Goal: Task Accomplishment & Management: Use online tool/utility

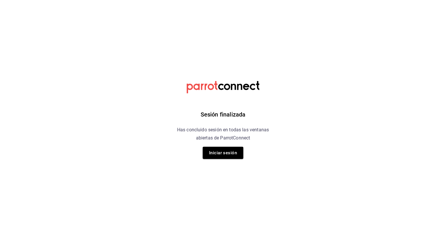
drag, startPoint x: 221, startPoint y: 153, endPoint x: 219, endPoint y: 135, distance: 17.8
click at [219, 135] on h6 "Has concluido sesión en todas las ventanas abiertas de ParrotConnect" at bounding box center [223, 134] width 106 height 16
click at [215, 152] on button "Iniciar sesión" at bounding box center [223, 153] width 41 height 12
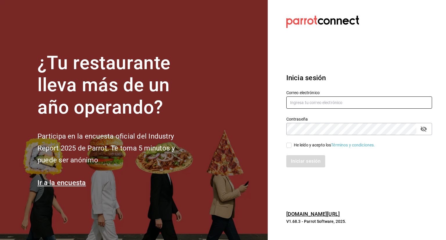
click at [326, 102] on input "text" at bounding box center [359, 102] width 146 height 12
type input "ruben.felix@grupocosteno.com"
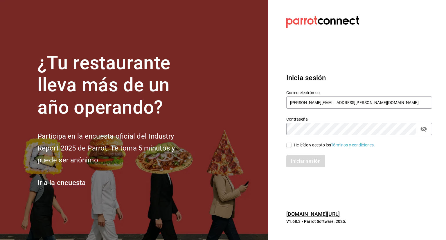
click at [286, 147] on input "He leído y acepto los Términos y condiciones." at bounding box center [288, 144] width 5 height 5
checkbox input "true"
click at [300, 159] on button "Iniciar sesión" at bounding box center [305, 161] width 39 height 12
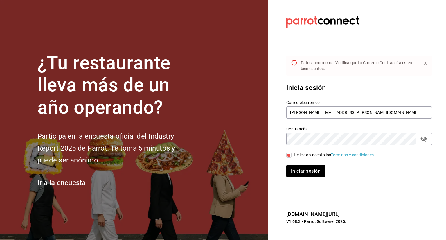
click at [422, 139] on icon "passwordField" at bounding box center [423, 138] width 7 height 7
click at [286, 165] on button "Iniciar sesión" at bounding box center [305, 171] width 39 height 12
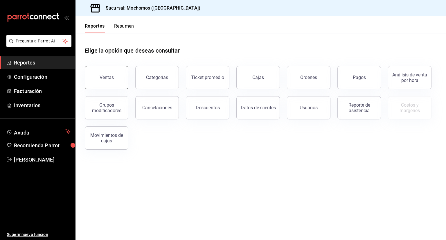
click at [108, 79] on div "Ventas" at bounding box center [107, 78] width 14 height 6
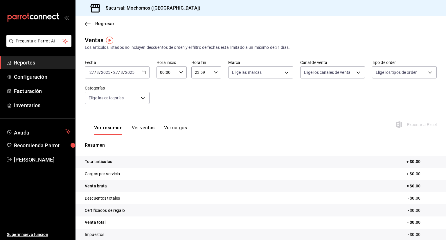
click at [140, 72] on div "2025-08-27 27 / 8 / 2025 - 2025-08-27 27 / 8 / 2025" at bounding box center [117, 72] width 65 height 12
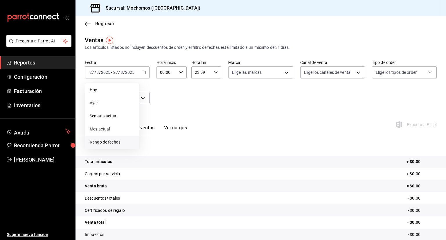
click at [108, 140] on span "Rango de fechas" at bounding box center [112, 142] width 45 height 6
click at [152, 161] on abbr "25" at bounding box center [152, 162] width 4 height 4
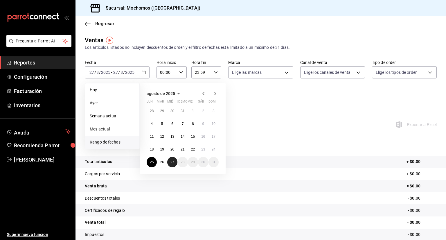
click at [172, 165] on button "27" at bounding box center [172, 162] width 10 height 10
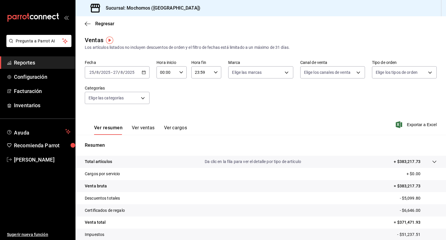
click at [180, 69] on div "00:00 Hora inicio" at bounding box center [171, 72] width 30 height 12
click at [162, 112] on span "05" at bounding box center [163, 112] width 6 height 5
type input "05:00"
click at [210, 74] on div at bounding box center [223, 120] width 446 height 240
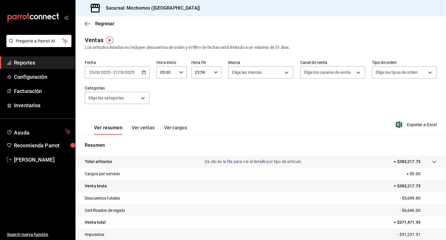
click at [211, 73] on div "23:59 Hora fin" at bounding box center [206, 72] width 30 height 12
click at [198, 100] on span "05" at bounding box center [197, 97] width 6 height 5
click at [212, 86] on span "00" at bounding box center [212, 87] width 6 height 5
type input "05:00"
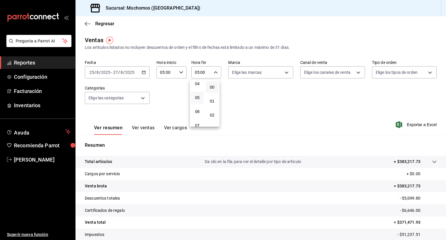
click at [282, 112] on div at bounding box center [223, 120] width 446 height 240
click at [412, 122] on span "Exportar a Excel" at bounding box center [417, 124] width 40 height 7
click at [209, 71] on input "05:00" at bounding box center [201, 72] width 20 height 12
click at [198, 88] on span "05" at bounding box center [197, 86] width 6 height 5
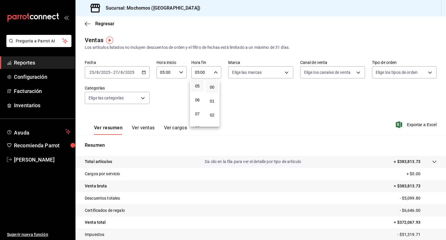
click at [276, 111] on div at bounding box center [223, 120] width 446 height 240
click at [406, 125] on span "Exportar a Excel" at bounding box center [417, 124] width 40 height 7
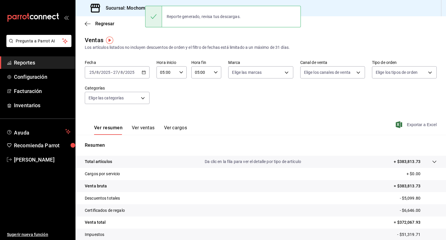
click at [406, 125] on span "Exportar a Excel" at bounding box center [417, 124] width 40 height 7
